Goal: Communication & Community: Participate in discussion

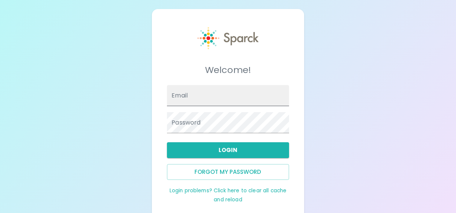
click at [208, 98] on input "Email" at bounding box center [228, 95] width 122 height 21
type input "[EMAIL_ADDRESS][DOMAIN_NAME]"
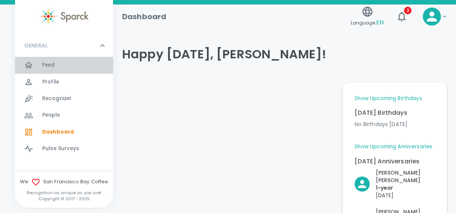
click at [46, 66] on span "Feed" at bounding box center [48, 65] width 13 height 8
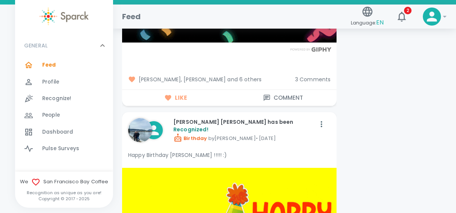
scroll to position [2965, 0]
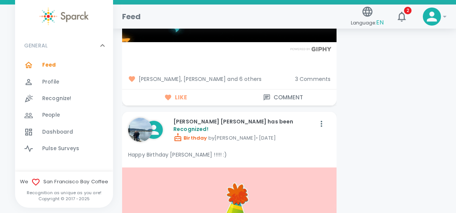
click at [315, 75] on span "3 Comments" at bounding box center [313, 79] width 36 height 8
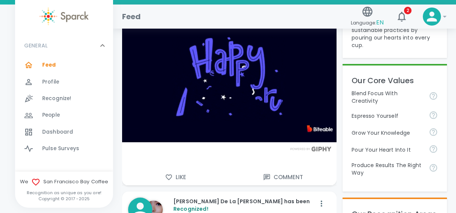
scroll to position [198, 0]
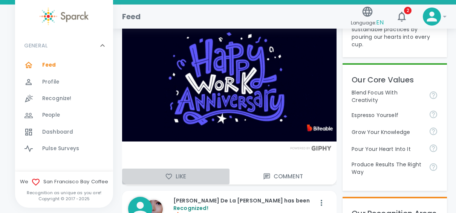
click at [174, 179] on button "Like" at bounding box center [175, 177] width 107 height 16
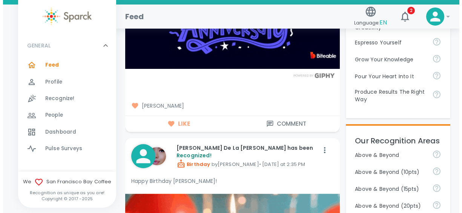
scroll to position [270, 0]
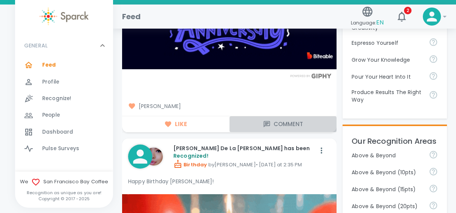
click at [282, 121] on button "Comment" at bounding box center [282, 124] width 107 height 16
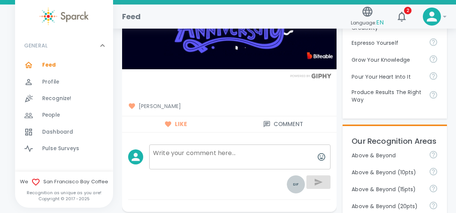
click at [297, 181] on icon "toggle password visibility" at bounding box center [295, 184] width 9 height 9
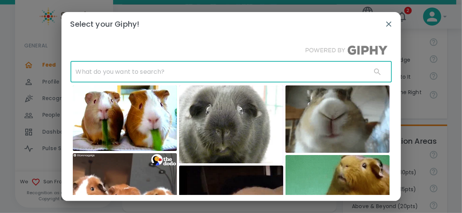
click at [271, 75] on input "text" at bounding box center [217, 71] width 295 height 21
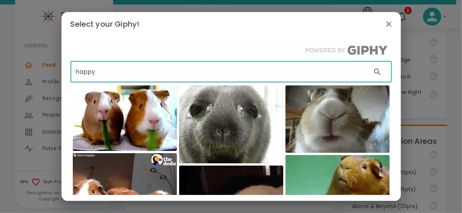
type input "happy"
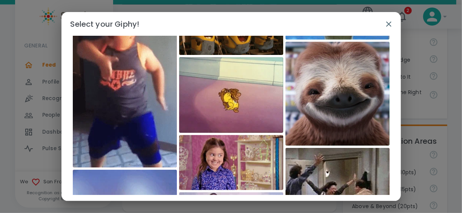
scroll to position [0, 0]
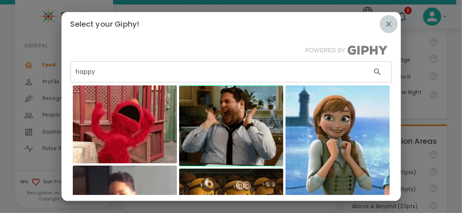
click at [391, 23] on icon "button" at bounding box center [388, 24] width 9 height 9
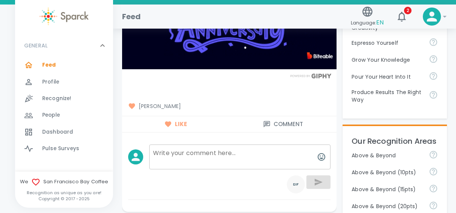
click at [291, 186] on button "toggle password visibility" at bounding box center [296, 185] width 18 height 18
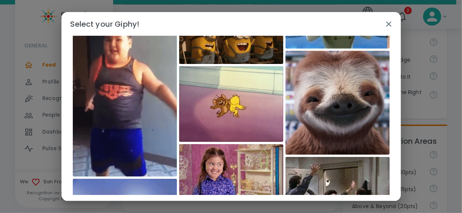
scroll to position [151, 0]
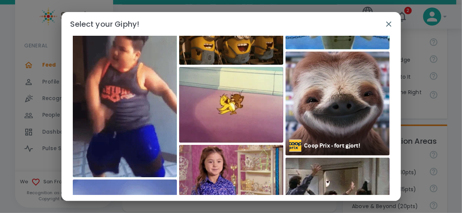
click at [346, 115] on img at bounding box center [337, 104] width 104 height 104
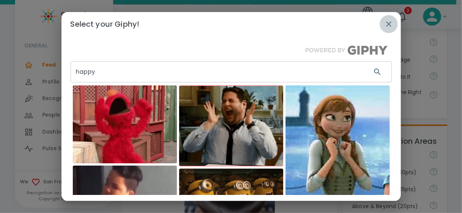
click at [384, 23] on icon "button" at bounding box center [388, 24] width 9 height 9
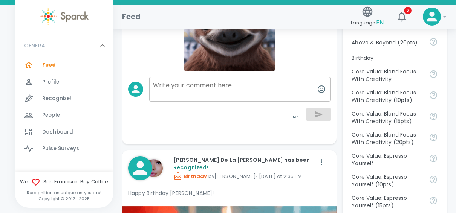
scroll to position [443, 0]
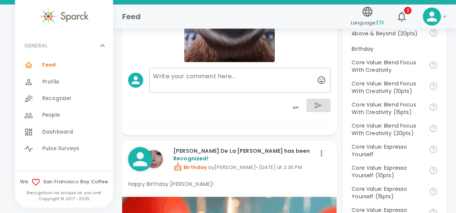
click at [236, 78] on textarea at bounding box center [239, 80] width 181 height 25
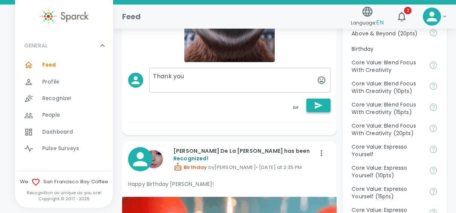
type textarea "Thank you"
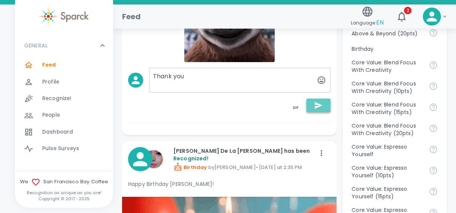
click at [317, 108] on icon "button" at bounding box center [318, 105] width 9 height 9
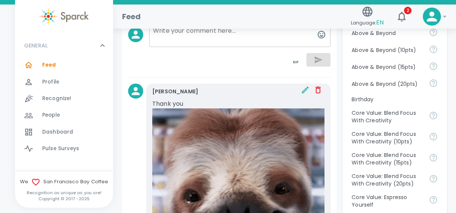
scroll to position [393, 0]
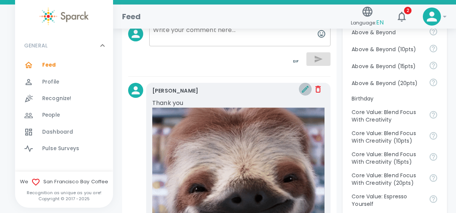
click at [305, 89] on icon "button" at bounding box center [305, 89] width 9 height 9
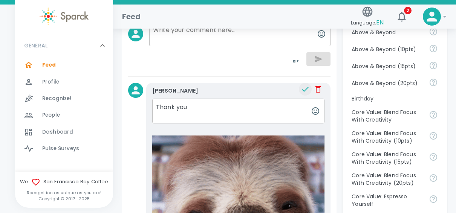
click at [198, 117] on textarea "Thank you" at bounding box center [238, 111] width 172 height 25
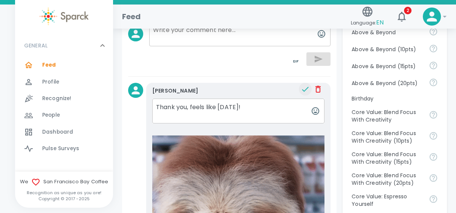
click at [248, 107] on textarea "Thank you, feels like [DATE]!" at bounding box center [238, 111] width 172 height 25
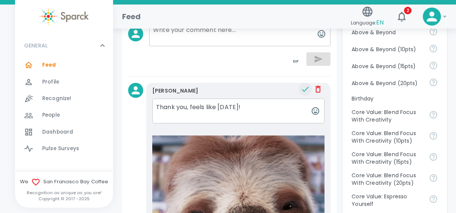
type textarea "Thank you, feels like [DATE]!"
click at [307, 89] on icon "button" at bounding box center [305, 89] width 9 height 9
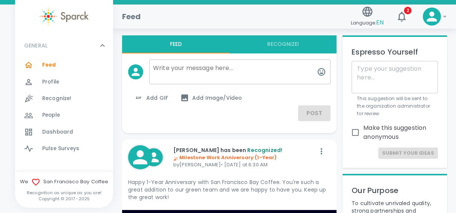
scroll to position [0, 0]
